Goal: Information Seeking & Learning: Learn about a topic

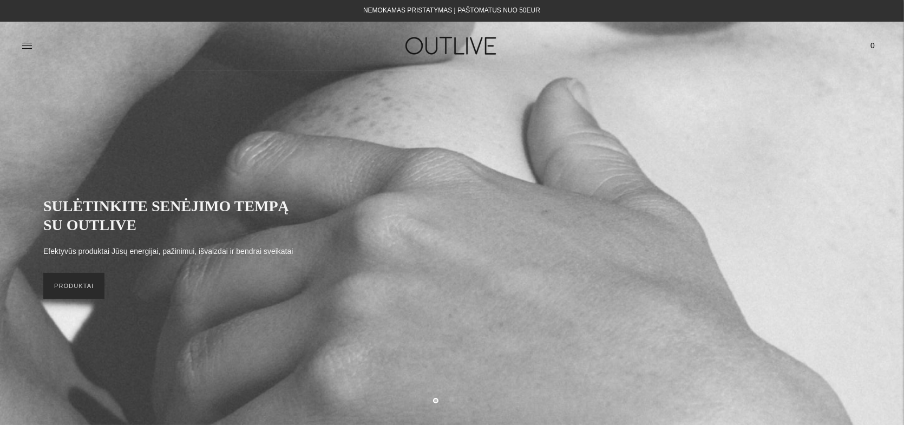
click at [72, 295] on link "PRODUKTAI" at bounding box center [73, 286] width 61 height 26
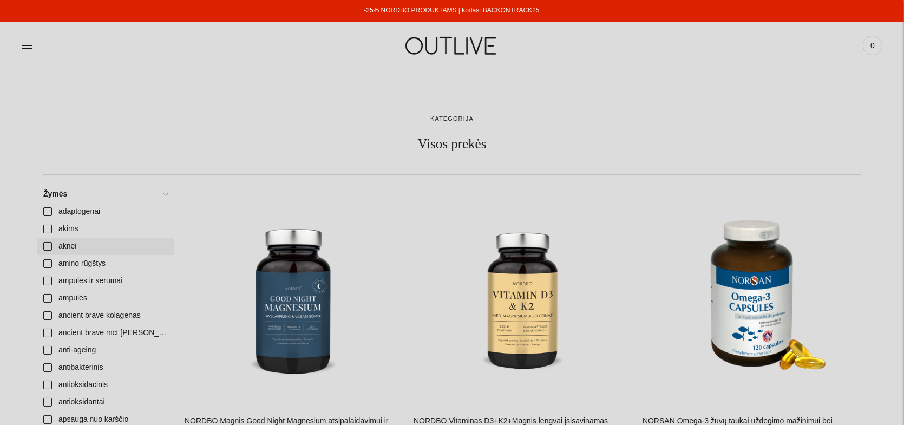
click at [49, 244] on link "aknei" at bounding box center [105, 246] width 137 height 17
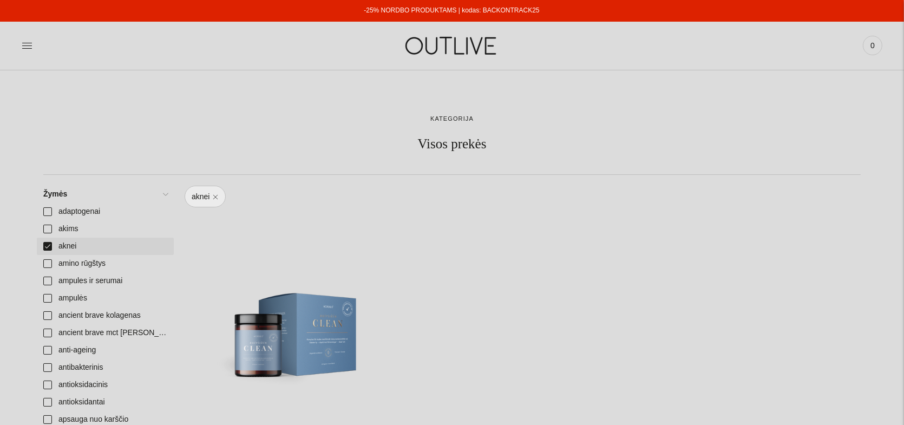
click at [49, 244] on link "aknei" at bounding box center [105, 246] width 137 height 17
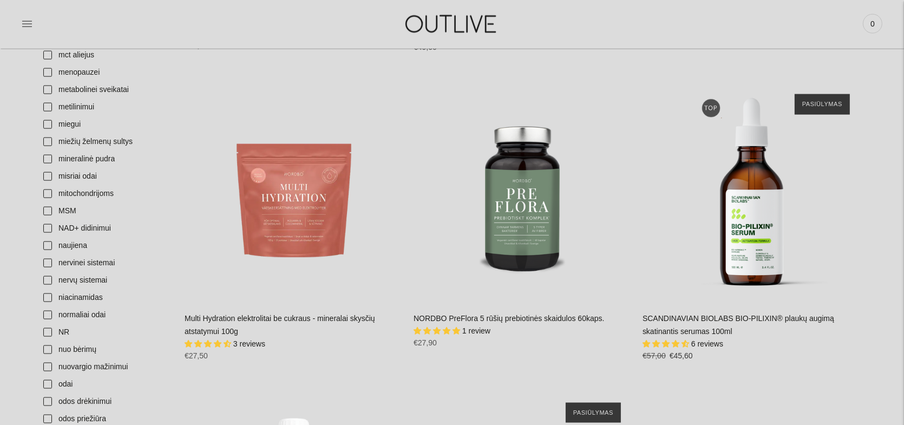
scroll to position [1940, 0]
click at [46, 232] on link "NAD+ didinimui" at bounding box center [105, 228] width 137 height 17
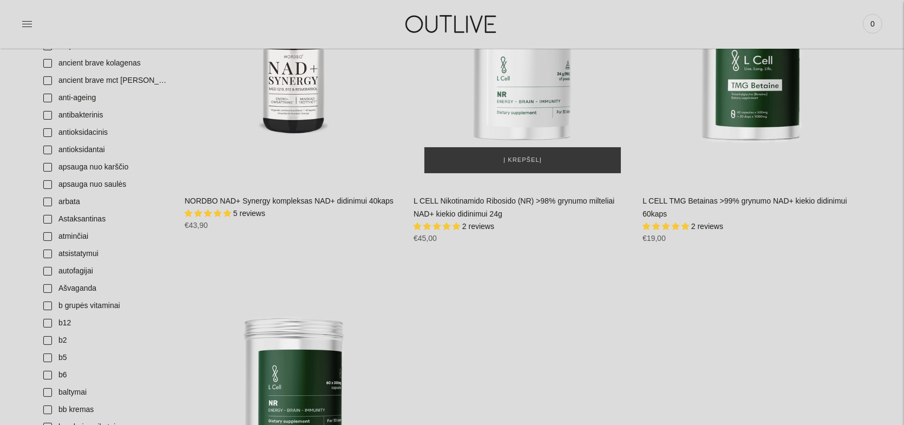
scroll to position [252, 0]
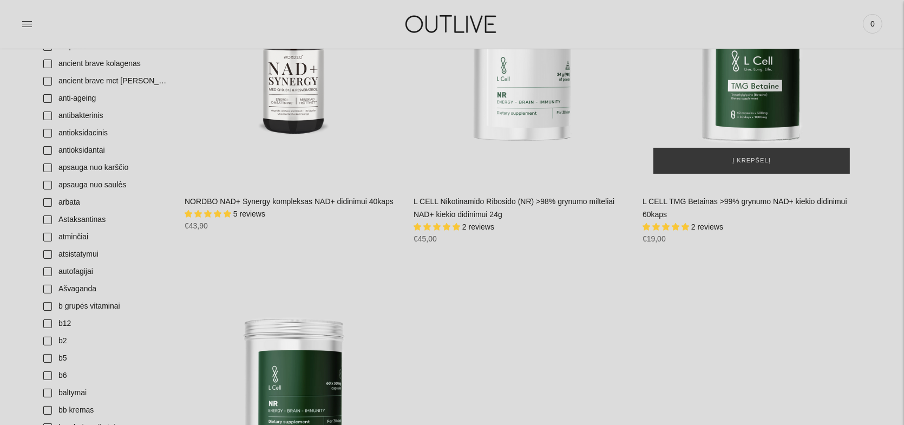
click at [760, 93] on img "L CELL TMG Betainas >99% grynumo NAD+ kiekio didinimui 60kaps\a" at bounding box center [751, 75] width 218 height 218
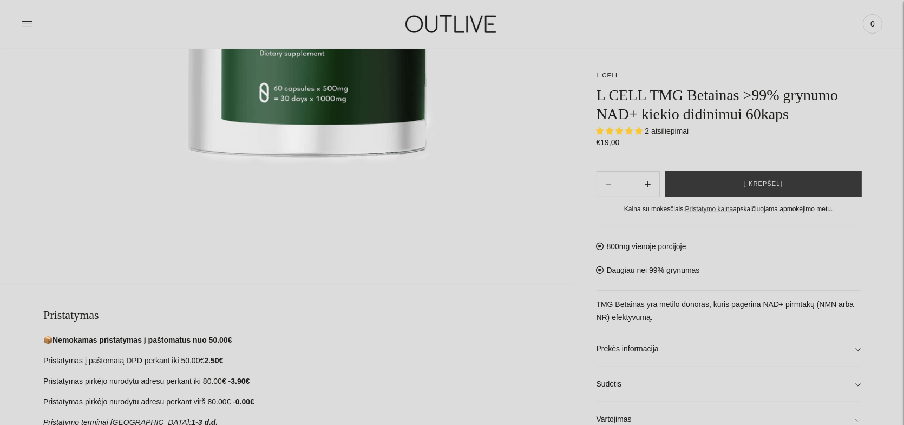
scroll to position [383, 0]
click at [627, 132] on span "5.00 stars" at bounding box center [631, 130] width 10 height 7
click at [659, 129] on span "2 atsiliepimai" at bounding box center [667, 131] width 44 height 9
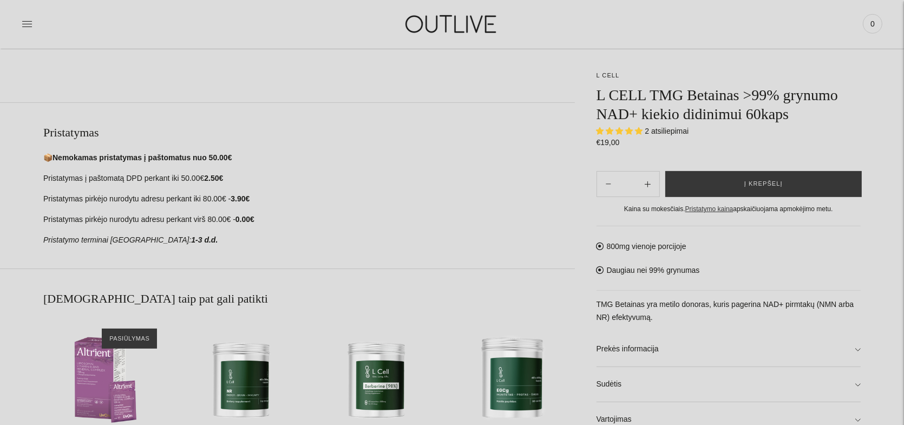
scroll to position [564, 0]
click at [647, 347] on link "Prekės informacija" at bounding box center [728, 349] width 265 height 35
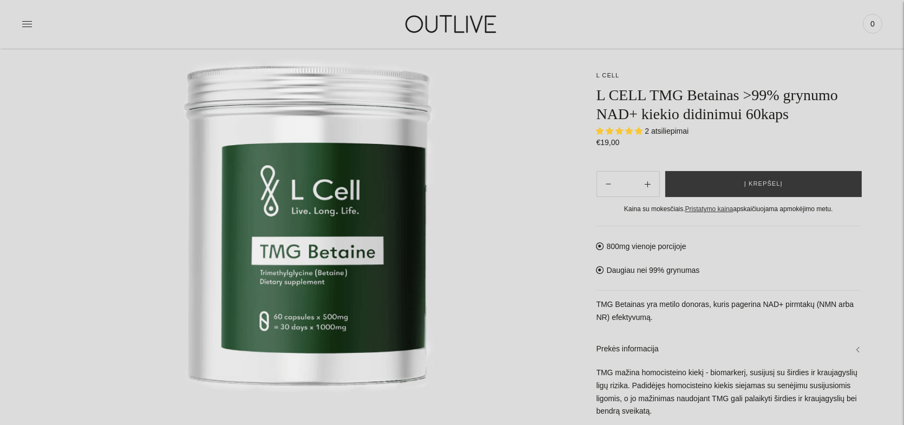
scroll to position [152, 0]
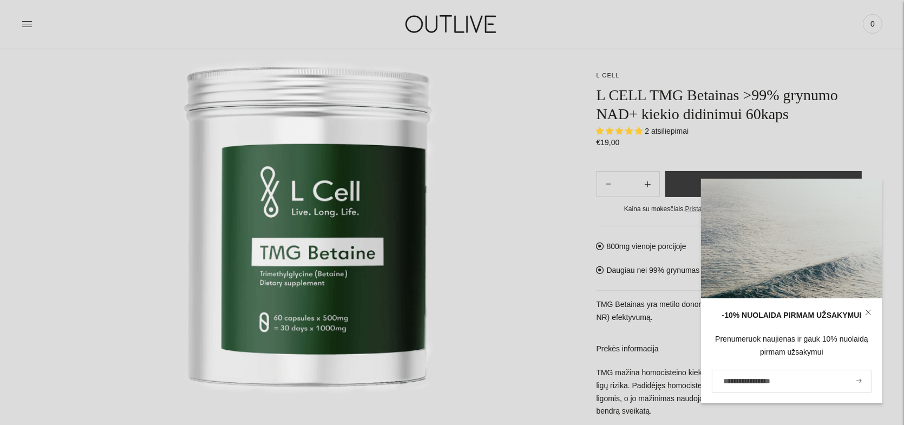
click at [728, 75] on p "L CELL" at bounding box center [728, 75] width 265 height 11
click at [868, 310] on icon at bounding box center [868, 312] width 6 height 6
